Goal: Task Accomplishment & Management: Manage account settings

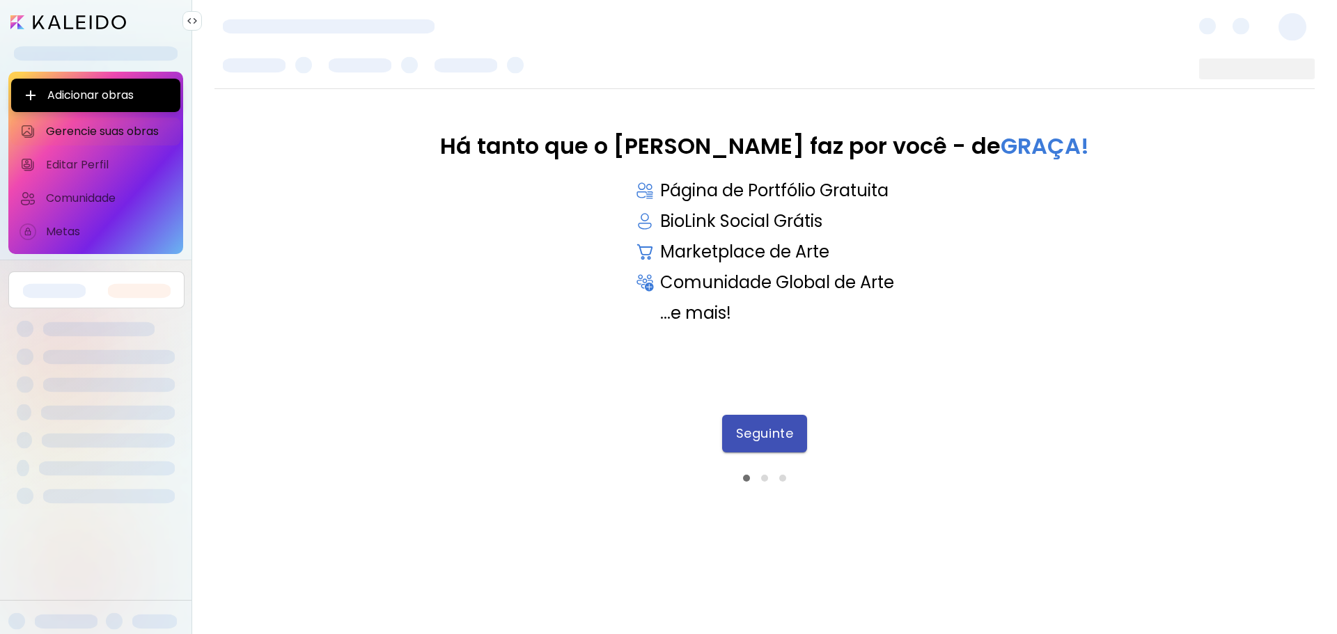
click at [783, 432] on span "Seguinte" at bounding box center [764, 433] width 57 height 15
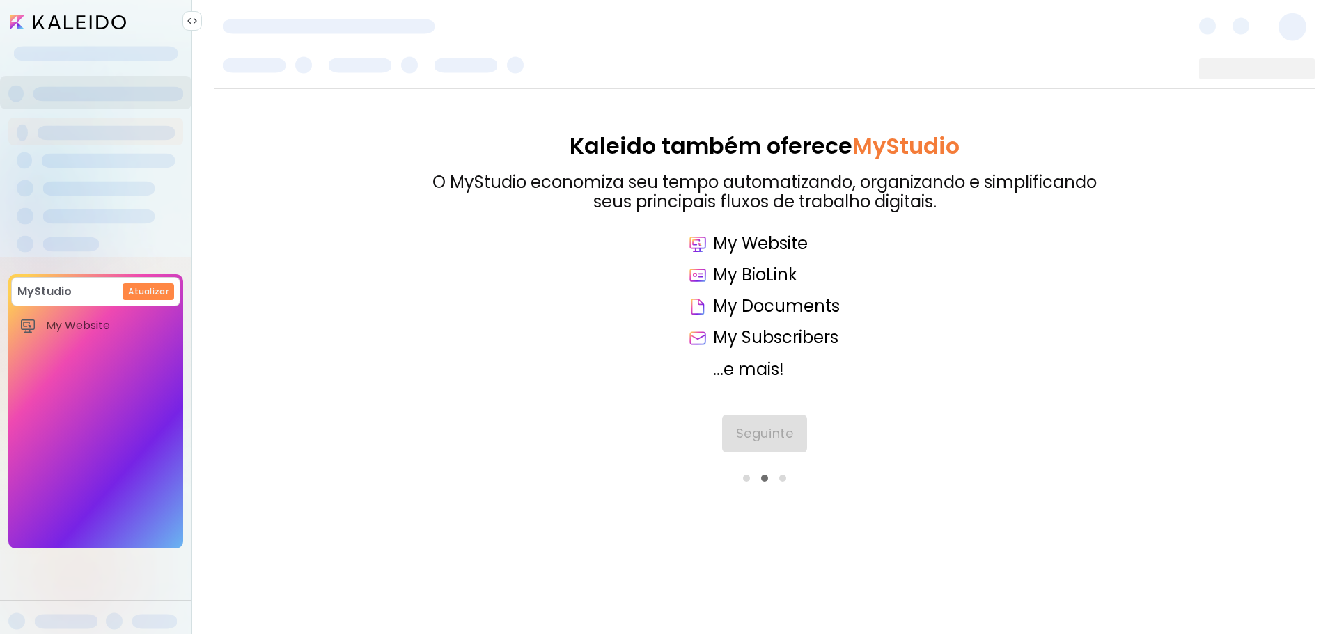
click at [783, 432] on div "Seguinte" at bounding box center [764, 448] width 1100 height 67
click at [776, 434] on span "Seguinte" at bounding box center [764, 433] width 57 height 15
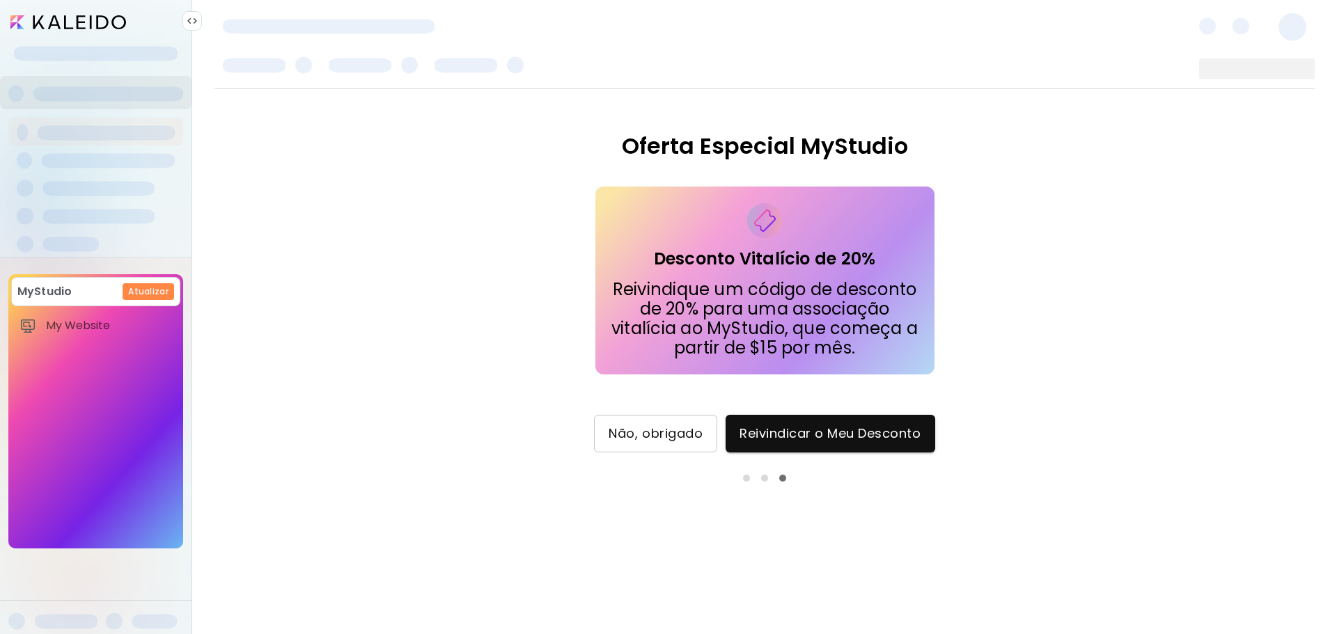
click at [684, 432] on span "Não, obrigado" at bounding box center [656, 433] width 94 height 15
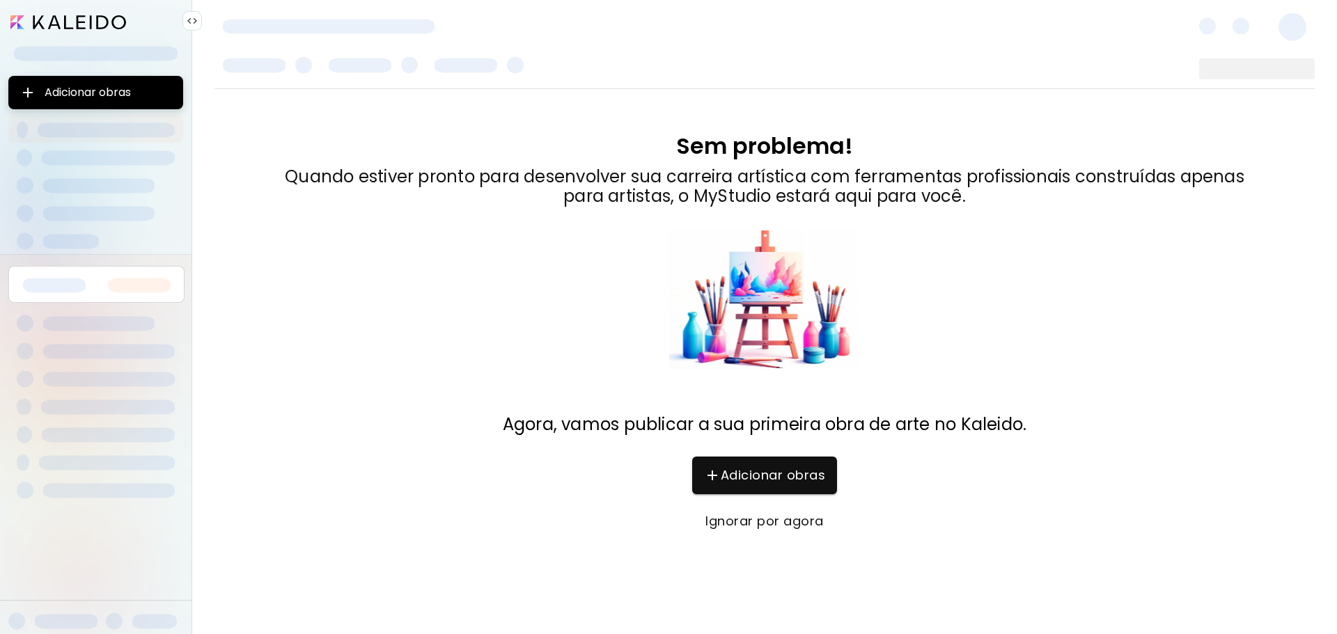
click at [767, 510] on button "Ignorar por agora" at bounding box center [764, 522] width 145 height 38
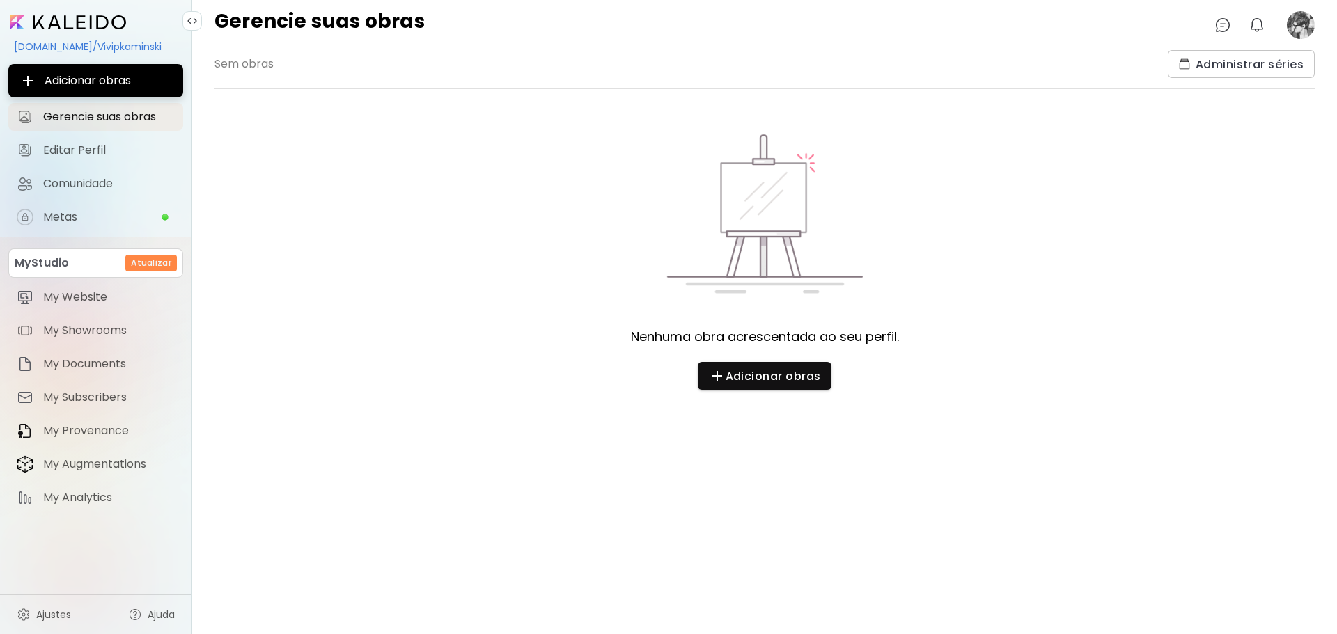
click at [1294, 22] on image at bounding box center [1301, 25] width 28 height 28
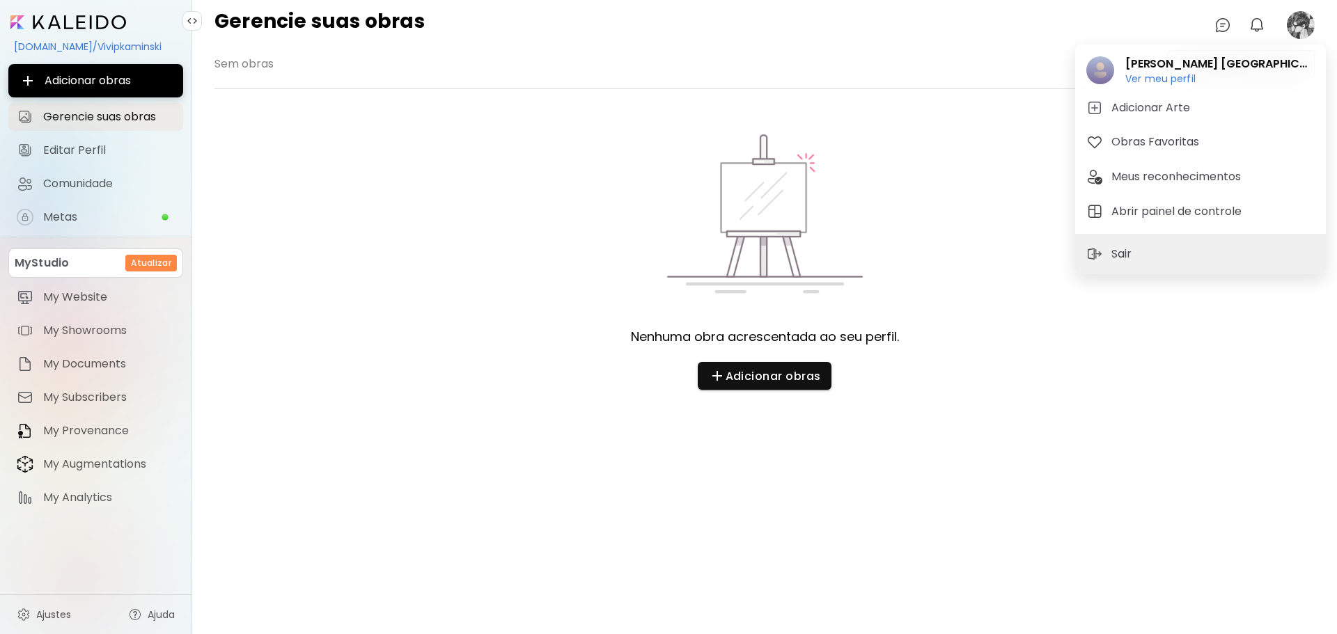
click at [99, 181] on div at bounding box center [668, 317] width 1337 height 634
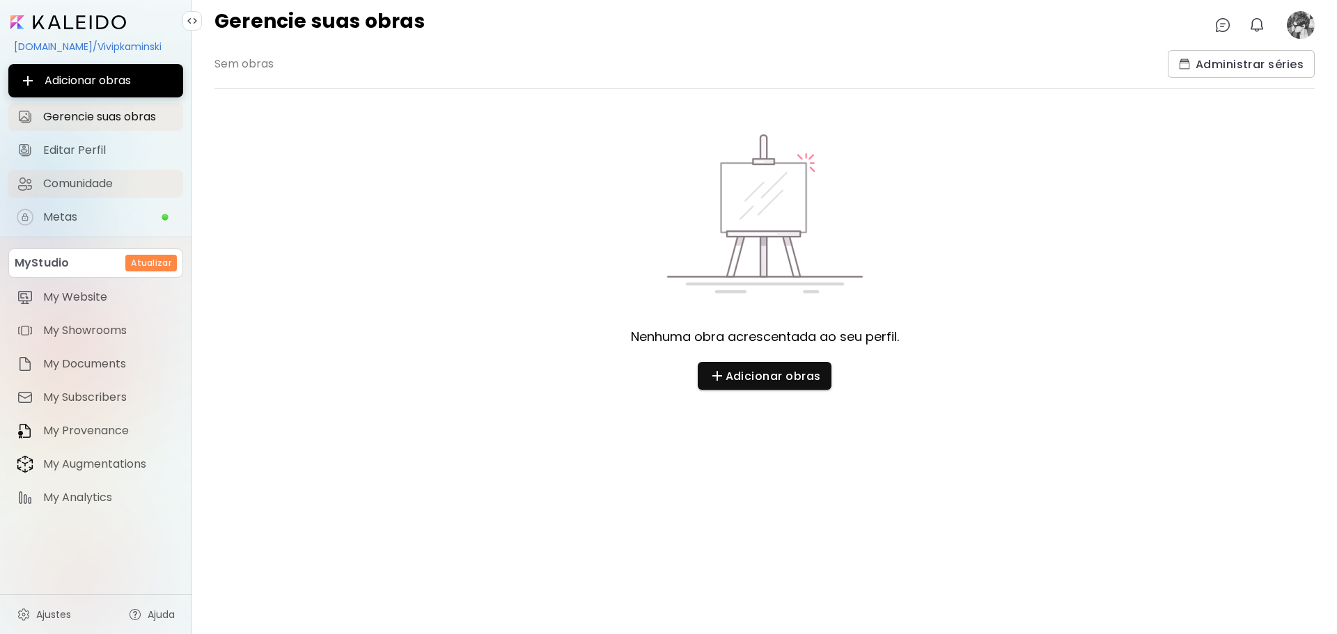
click at [99, 181] on span "Comunidade" at bounding box center [109, 184] width 132 height 14
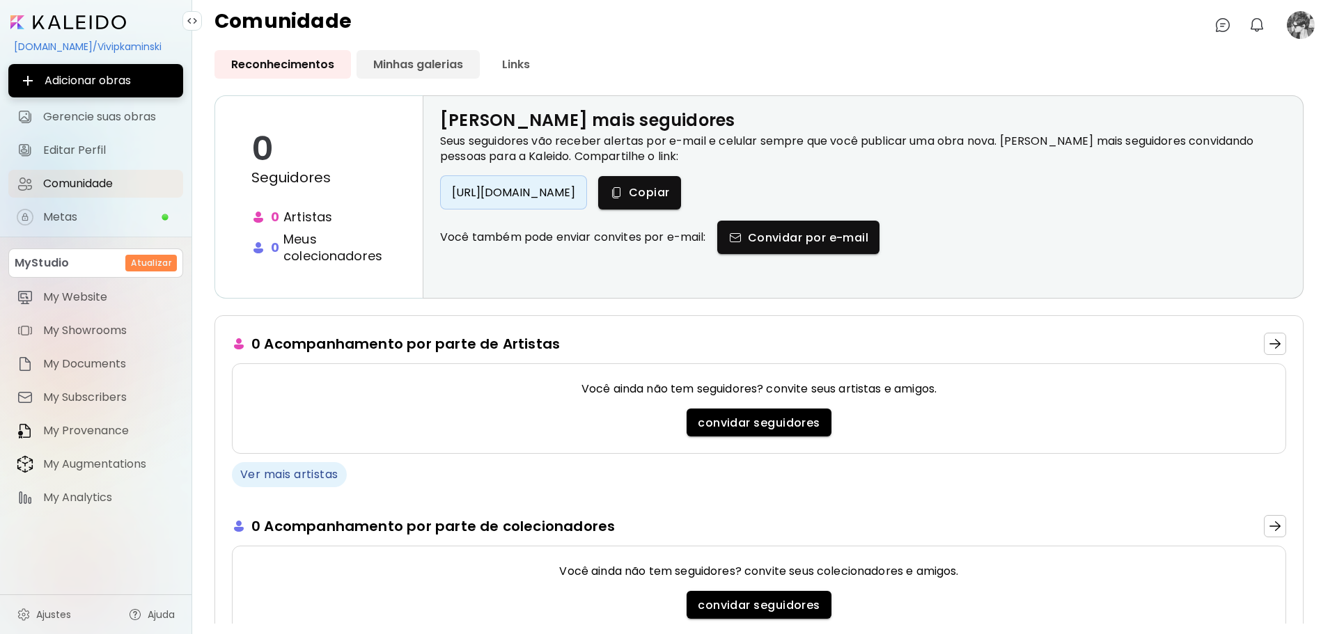
click at [412, 76] on link "Minhas galerias" at bounding box center [418, 64] width 123 height 29
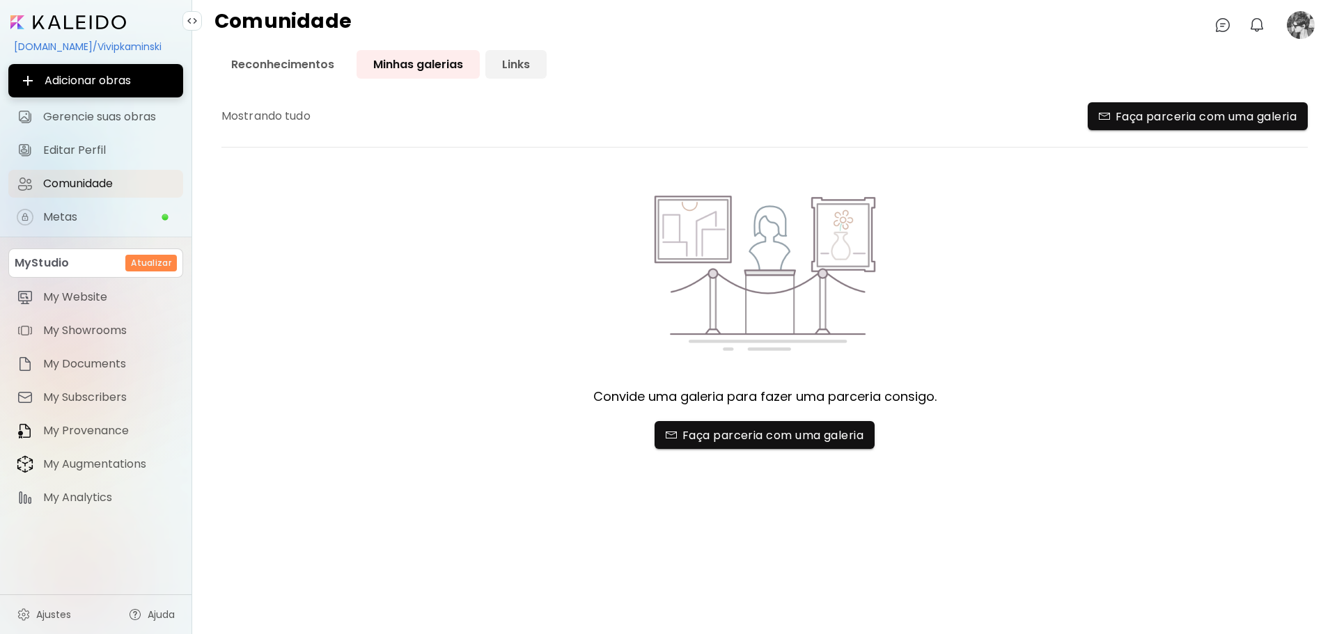
click at [515, 65] on link "Links" at bounding box center [515, 64] width 61 height 29
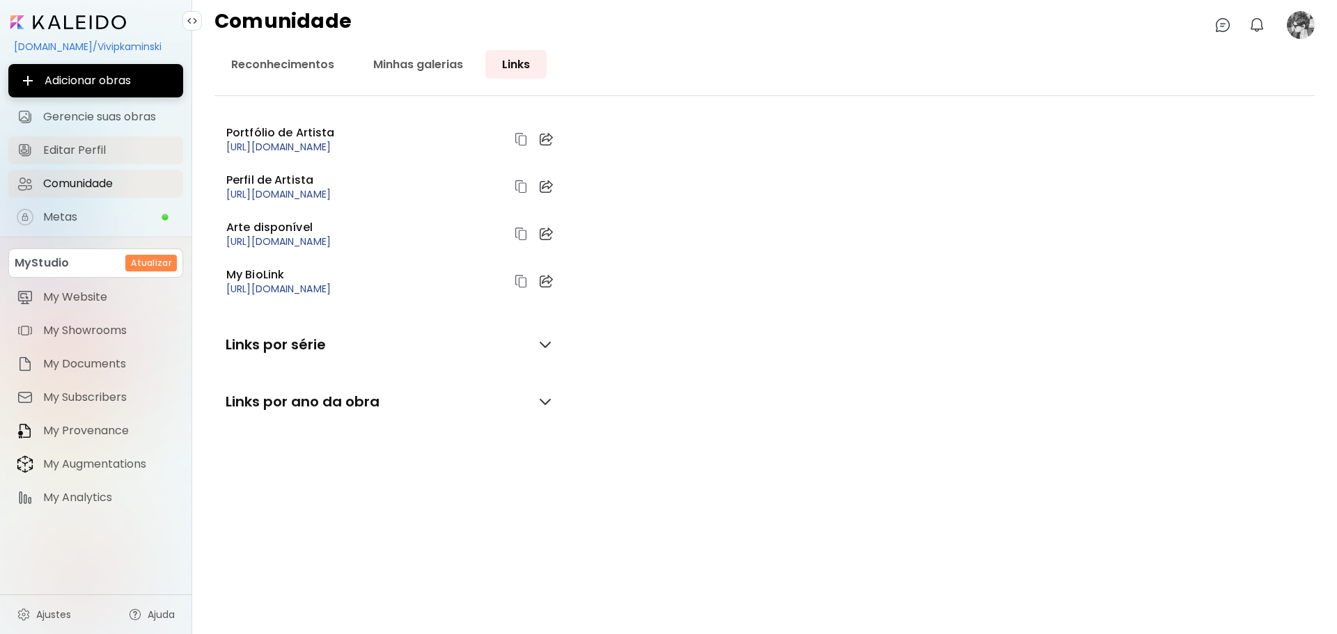
click at [134, 150] on span "Editar Perfil" at bounding box center [109, 150] width 132 height 14
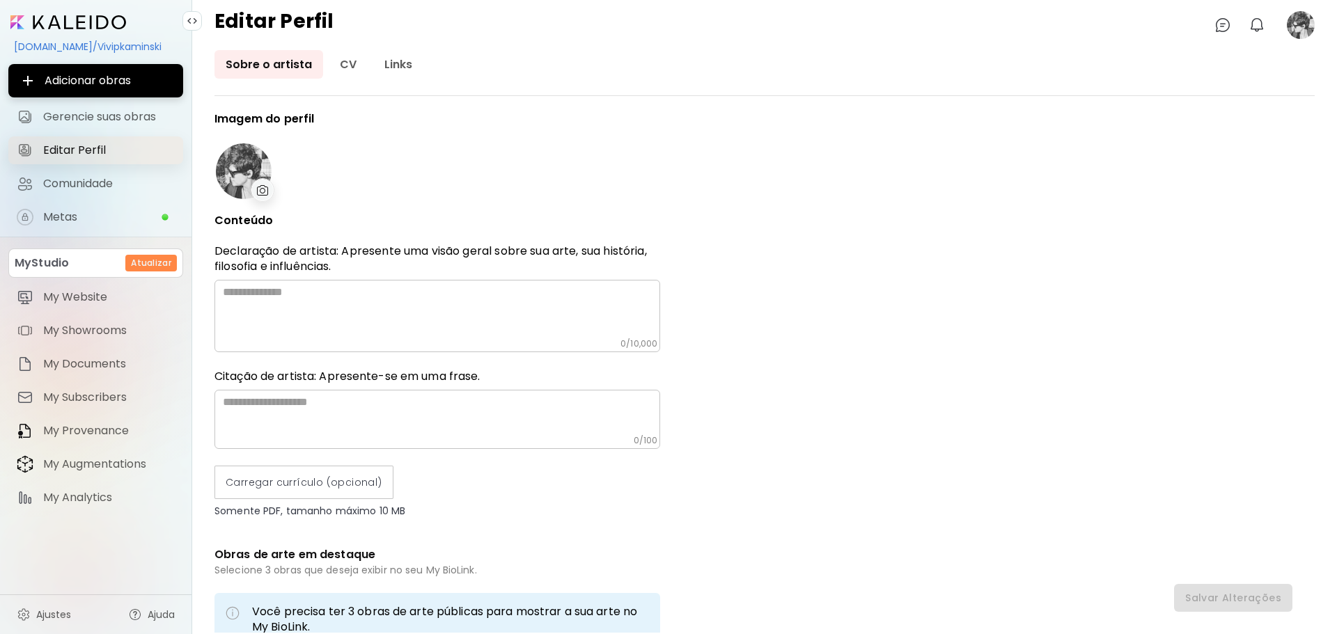
type input "******"
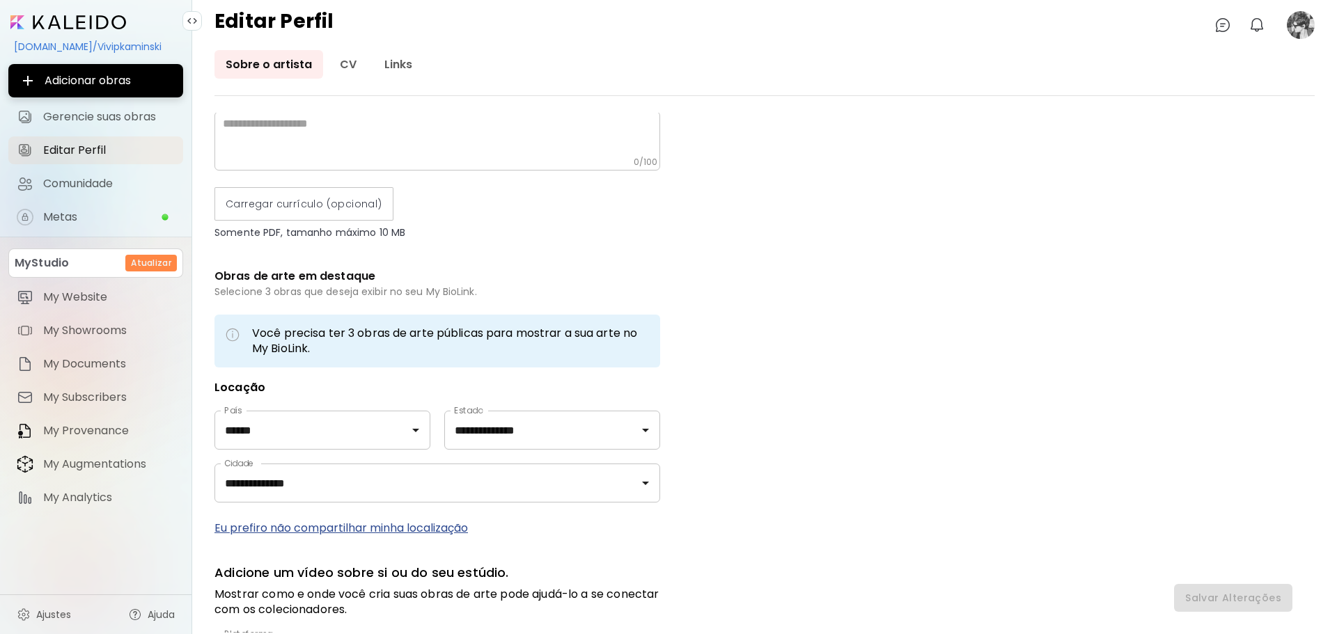
scroll to position [450, 0]
